Goal: Task Accomplishment & Management: Manage account settings

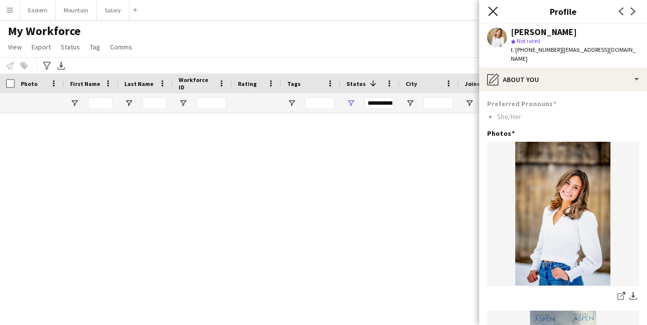
scroll to position [84, 0]
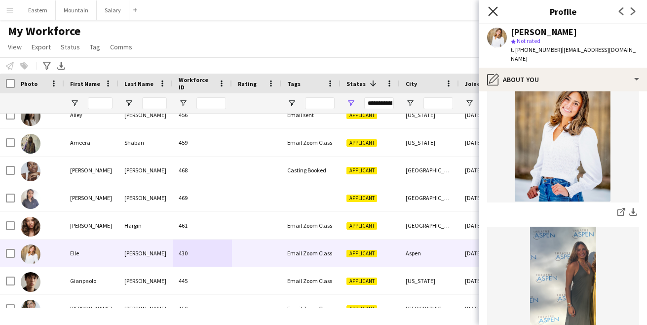
click at [494, 13] on icon at bounding box center [492, 10] width 9 height 9
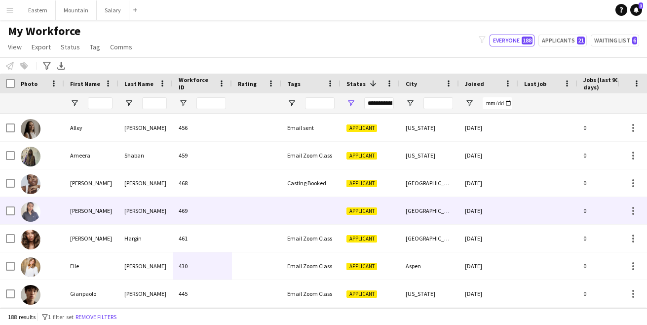
scroll to position [1268, 0]
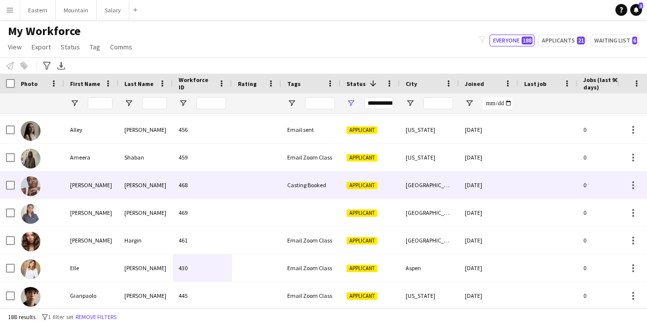
click at [225, 190] on div "468" at bounding box center [202, 184] width 59 height 27
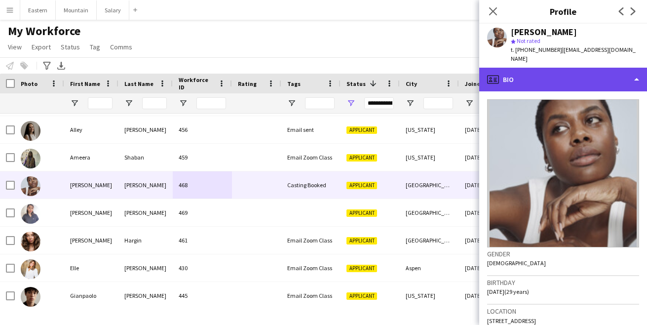
click at [550, 70] on div "profile Bio" at bounding box center [563, 80] width 168 height 24
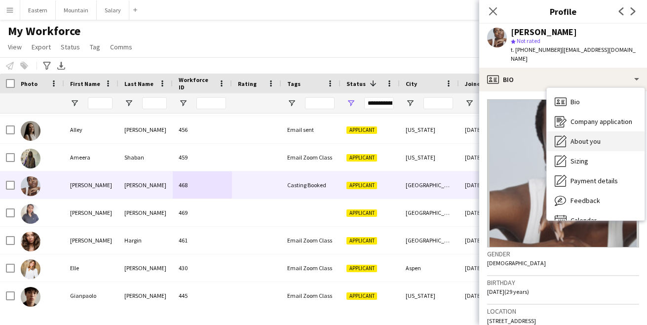
click at [580, 137] on span "About you" at bounding box center [585, 141] width 30 height 9
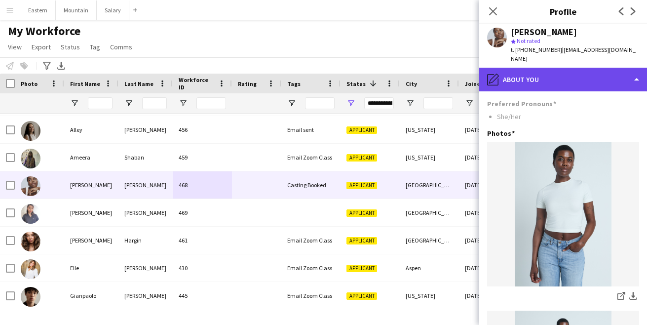
click at [581, 81] on div "pencil4 About you" at bounding box center [563, 80] width 168 height 24
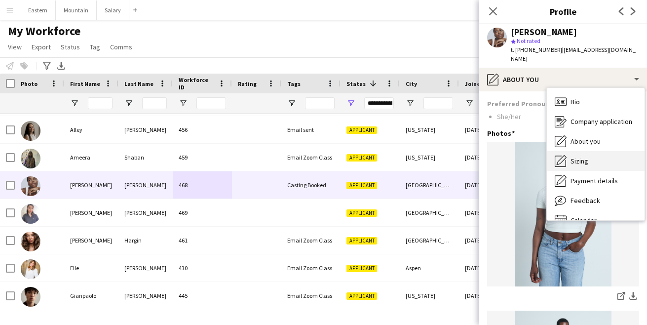
click at [588, 151] on div "Sizing [GEOGRAPHIC_DATA]" at bounding box center [596, 161] width 98 height 20
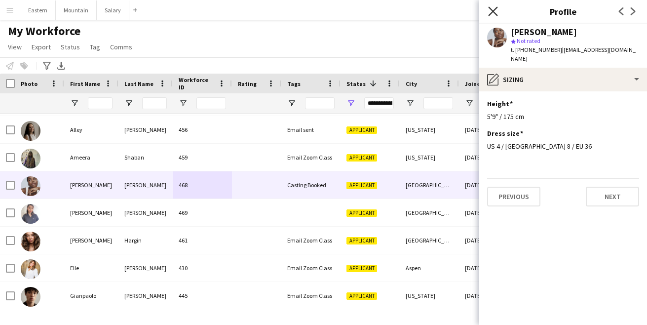
click at [490, 12] on icon "Close pop-in" at bounding box center [492, 10] width 9 height 9
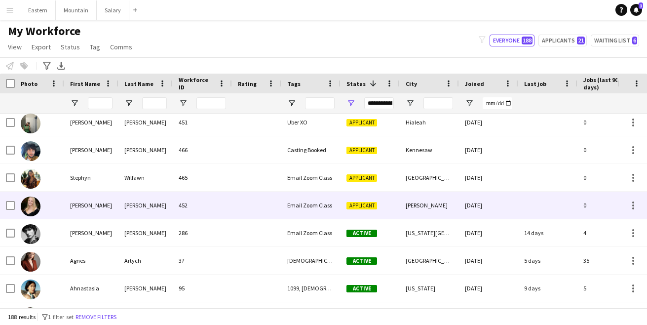
scroll to position [0, 0]
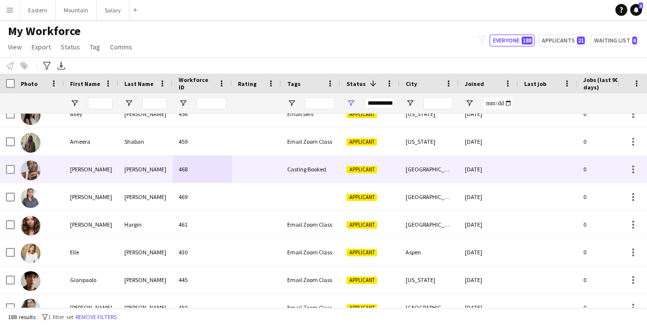
click at [266, 175] on div at bounding box center [256, 168] width 49 height 27
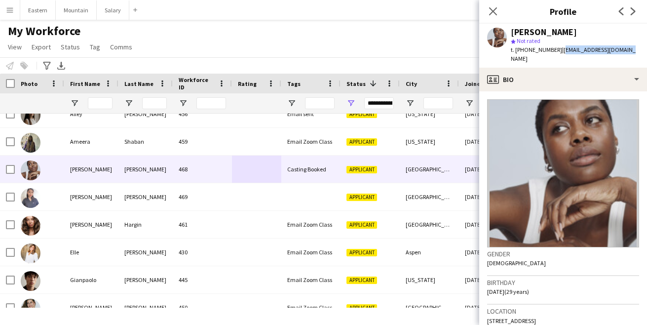
drag, startPoint x: 554, startPoint y: 50, endPoint x: 620, endPoint y: 49, distance: 65.6
click at [620, 49] on div "[PERSON_NAME] star Not rated t. [PHONE_NUMBER] | [EMAIL_ADDRESS][DOMAIN_NAME]" at bounding box center [563, 46] width 168 height 44
copy span "[EMAIL_ADDRESS][DOMAIN_NAME]"
drag, startPoint x: 511, startPoint y: 32, endPoint x: 567, endPoint y: 35, distance: 55.8
click at [567, 35] on div "[PERSON_NAME]" at bounding box center [575, 32] width 128 height 9
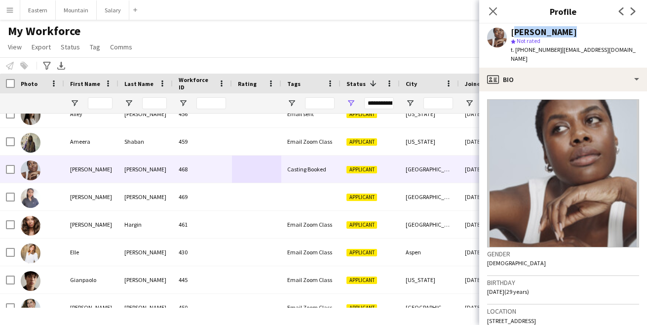
copy div "[PERSON_NAME]"
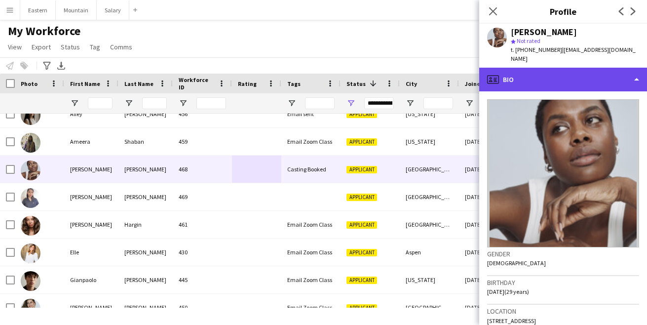
click at [531, 69] on div "profile Bio" at bounding box center [563, 80] width 168 height 24
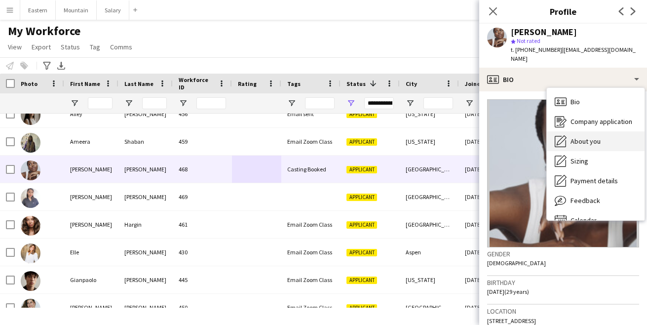
click at [582, 137] on span "About you" at bounding box center [585, 141] width 30 height 9
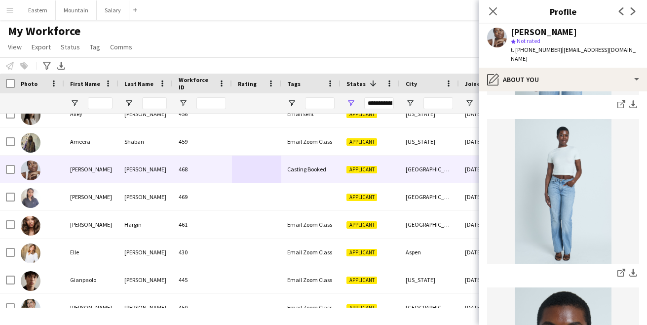
scroll to position [336, 0]
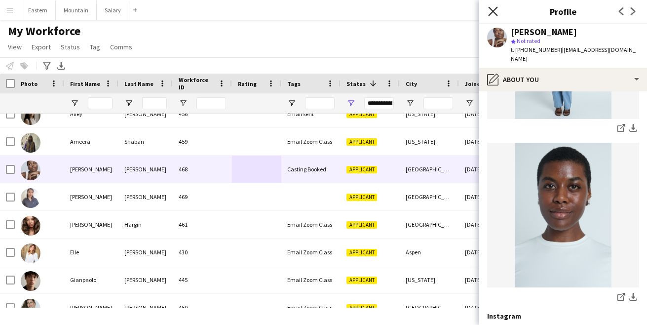
click at [493, 13] on icon "Close pop-in" at bounding box center [492, 10] width 9 height 9
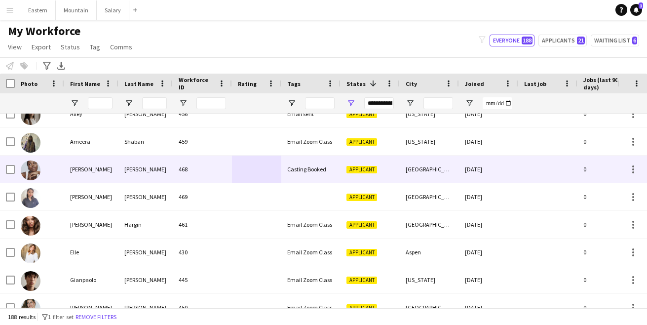
click at [320, 165] on div "Casting Booked" at bounding box center [310, 168] width 59 height 27
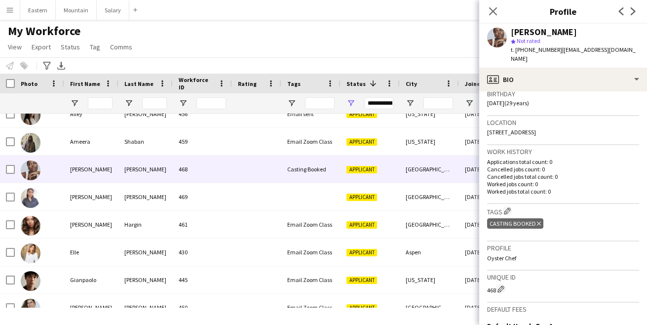
scroll to position [197, 0]
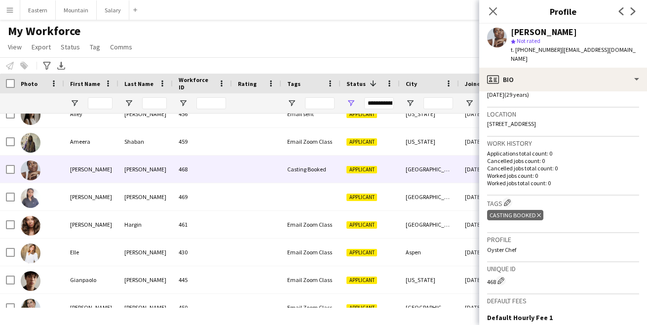
click at [540, 210] on div "Casting Booked Delete tag" at bounding box center [515, 215] width 56 height 10
click at [538, 213] on icon at bounding box center [539, 215] width 4 height 4
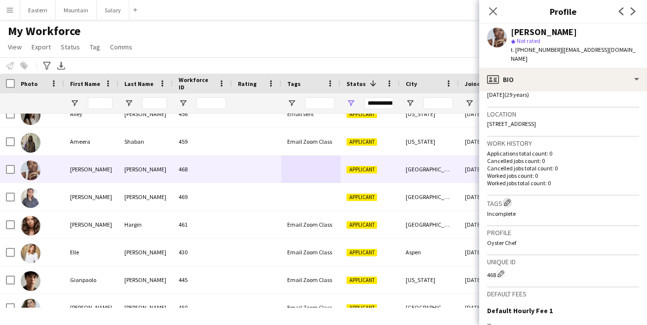
click at [508, 199] on app-icon "Edit crew company tags" at bounding box center [507, 202] width 7 height 7
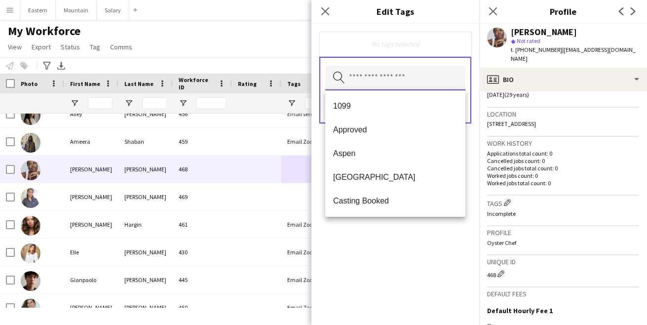
click at [378, 76] on input "text" at bounding box center [395, 78] width 140 height 25
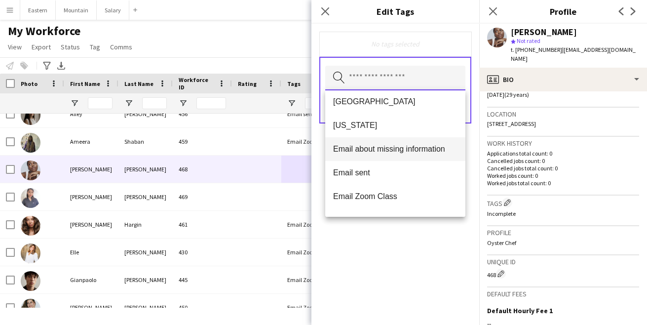
scroll to position [138, 0]
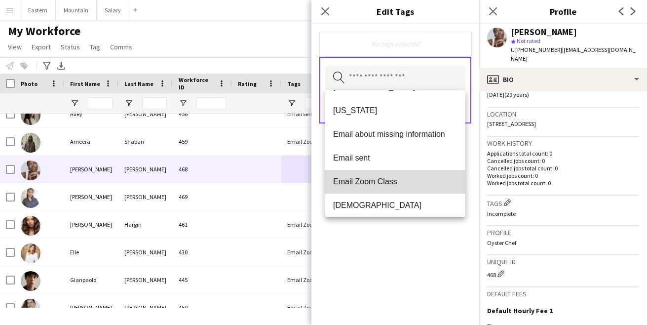
click at [364, 176] on mat-option "Email Zoom Class" at bounding box center [395, 182] width 140 height 24
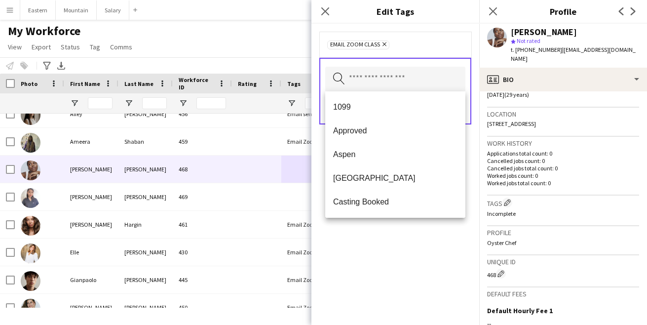
click at [367, 250] on div "Email Zoom Class Remove Search by tag name Save" at bounding box center [395, 174] width 168 height 301
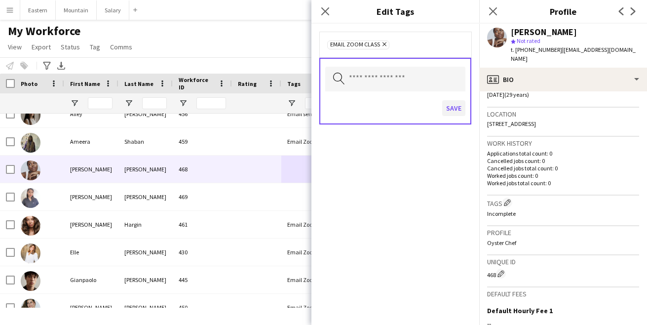
click at [456, 111] on button "Save" at bounding box center [453, 108] width 23 height 16
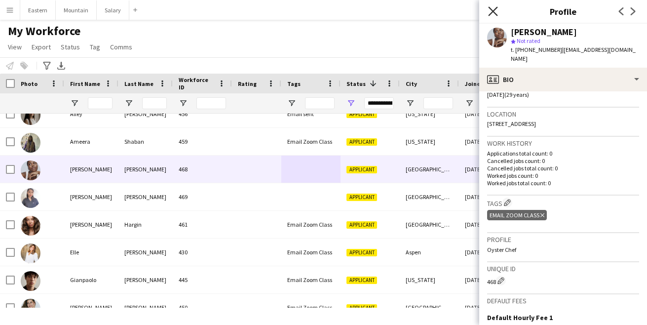
click at [495, 10] on icon at bounding box center [492, 10] width 9 height 9
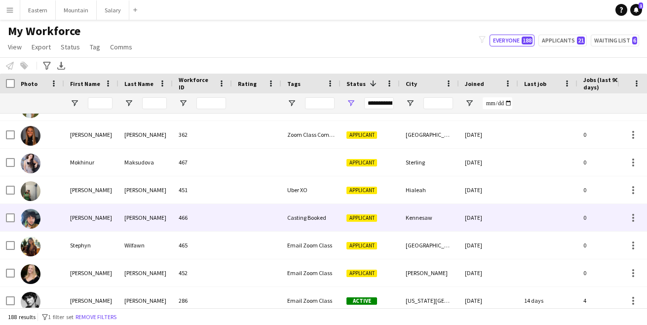
click at [149, 214] on div "[PERSON_NAME]" at bounding box center [145, 217] width 54 height 27
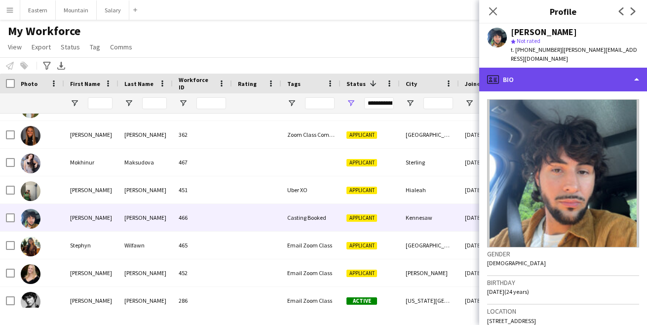
click at [563, 73] on div "profile Bio" at bounding box center [563, 80] width 168 height 24
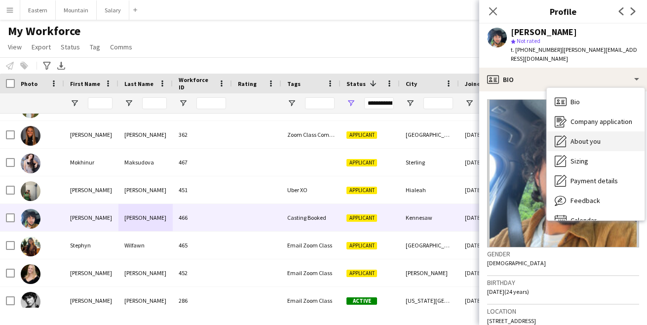
click at [580, 137] on span "About you" at bounding box center [585, 141] width 30 height 9
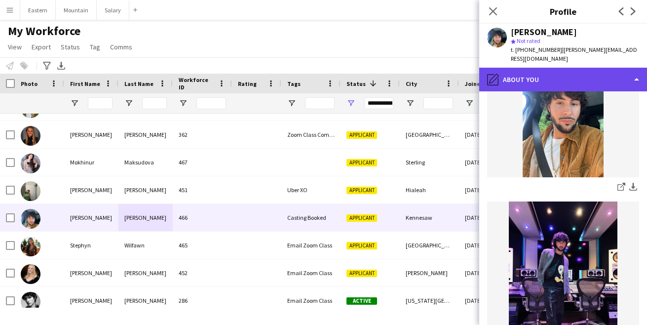
click at [556, 68] on div "pencil4 About you" at bounding box center [563, 80] width 168 height 24
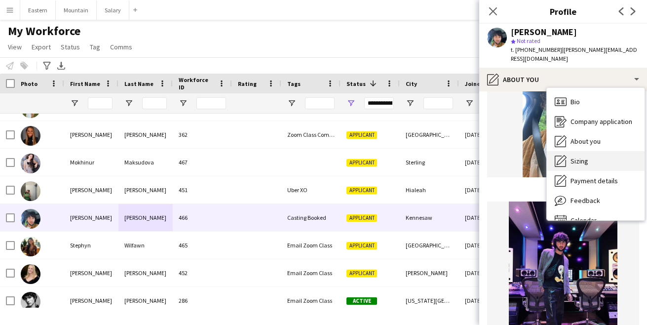
click at [585, 151] on div "Sizing [GEOGRAPHIC_DATA]" at bounding box center [596, 161] width 98 height 20
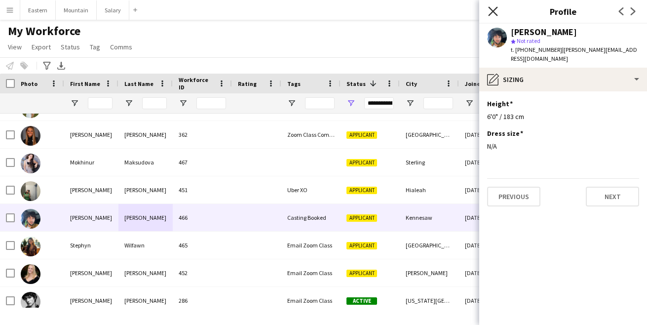
click at [490, 10] on icon "Close pop-in" at bounding box center [492, 10] width 9 height 9
